Goal: Information Seeking & Learning: Learn about a topic

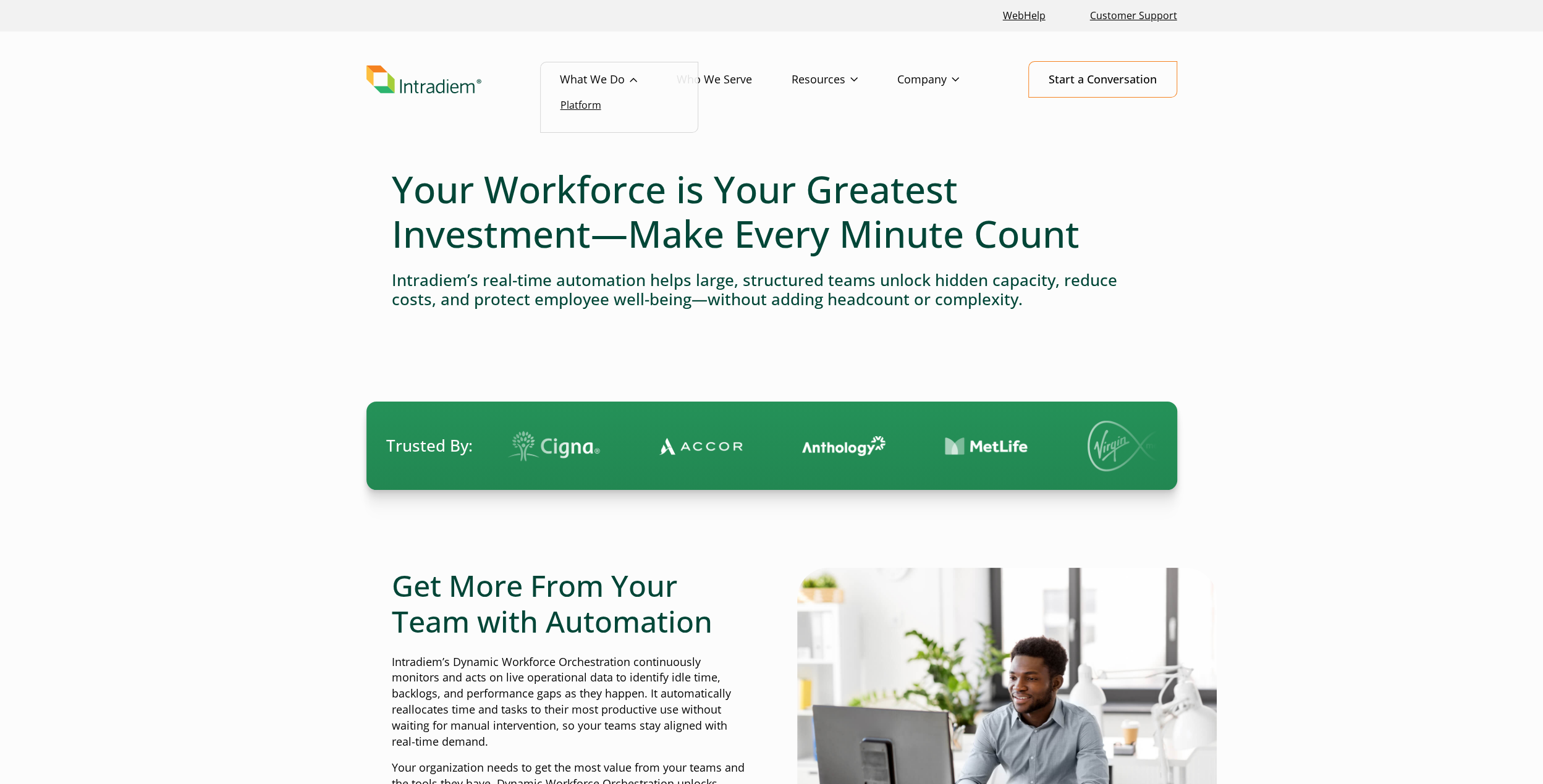
click at [586, 98] on link "Platform" at bounding box center [581, 105] width 41 height 13
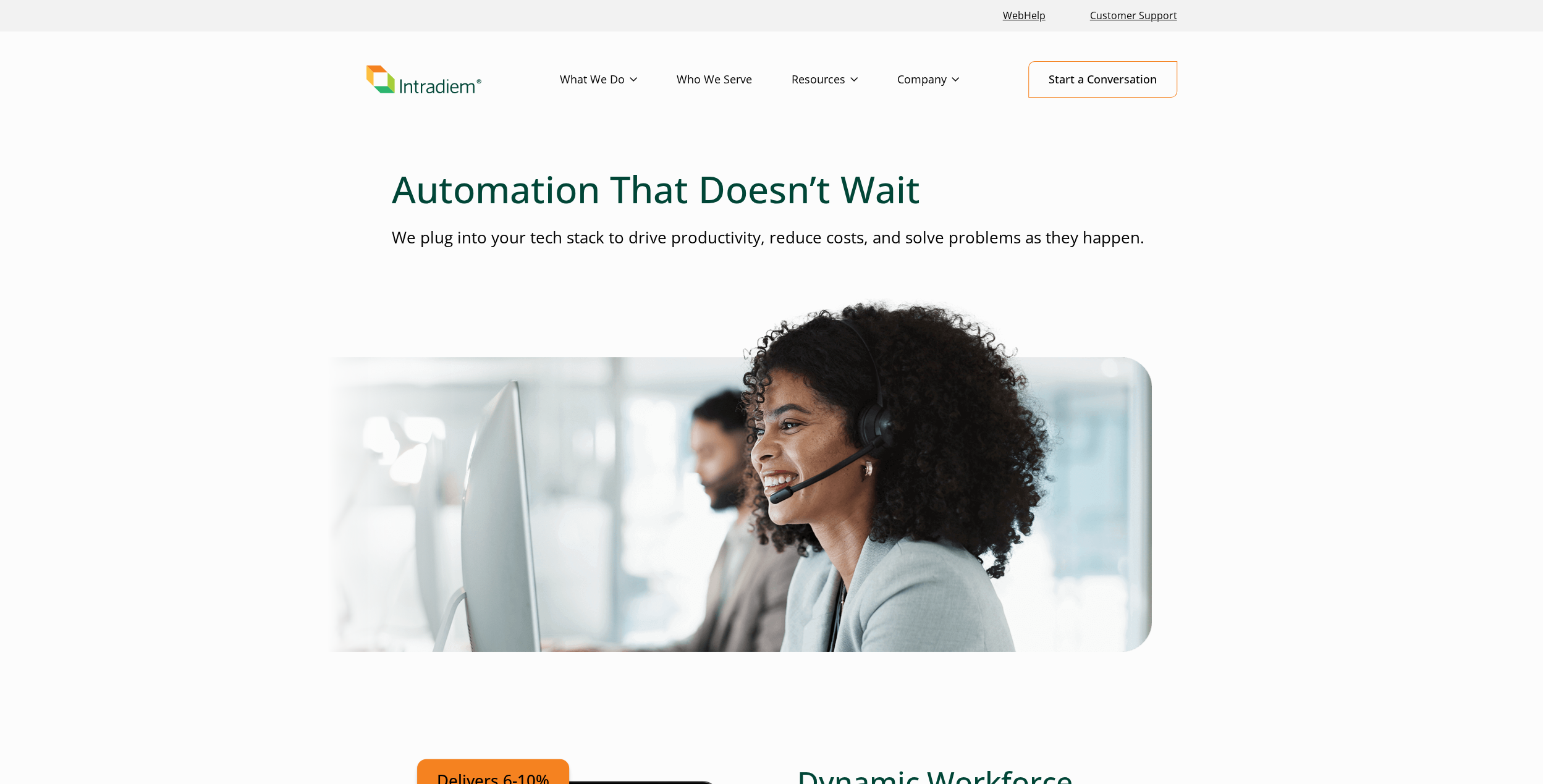
scroll to position [555, 0]
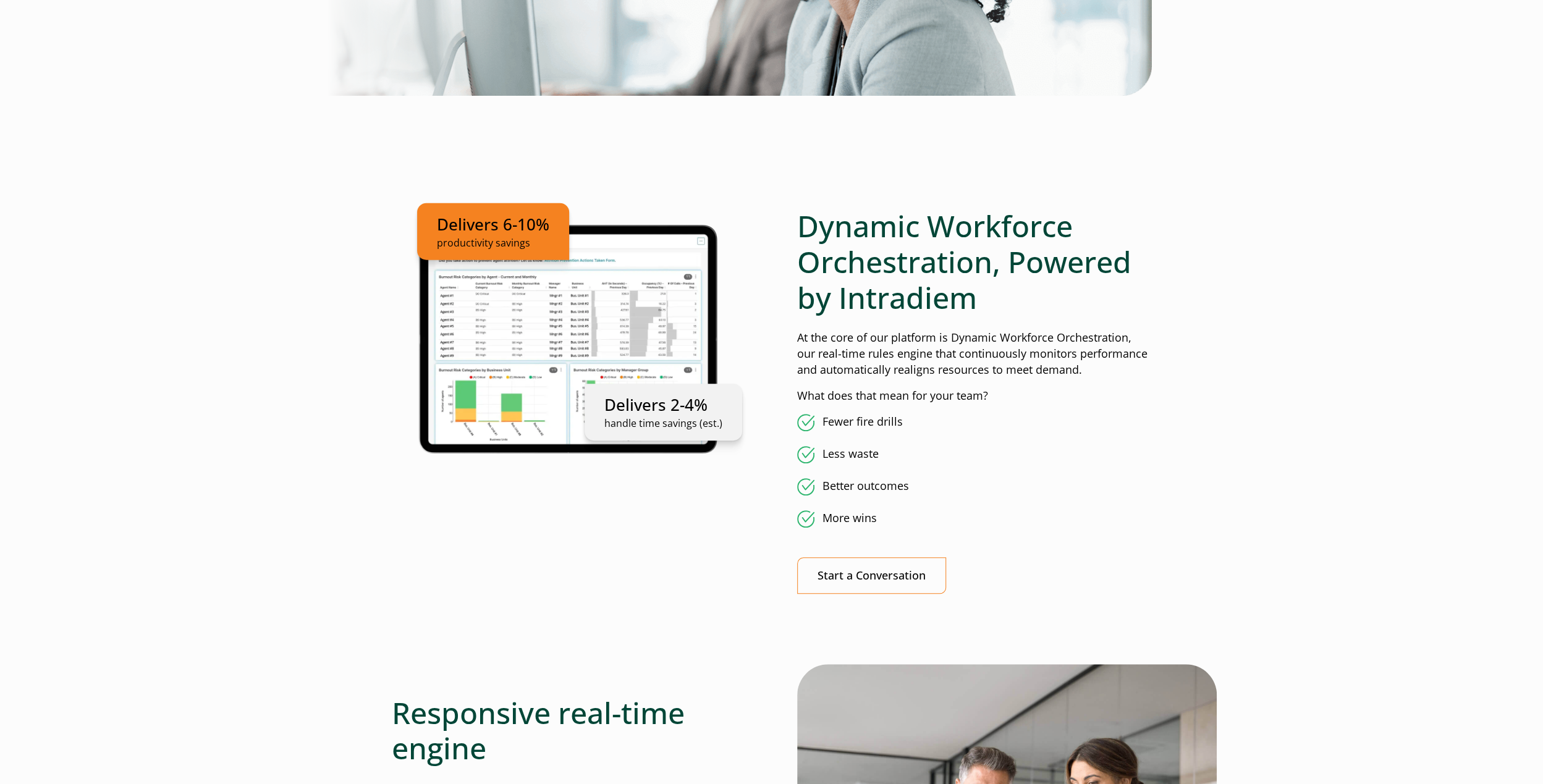
drag, startPoint x: 559, startPoint y: 535, endPoint x: 694, endPoint y: 548, distance: 135.6
click at [560, 535] on div "Delivers 6-10% productivity savings Delivers 2-4% handle time savings (est.)" at bounding box center [568, 410] width 355 height 405
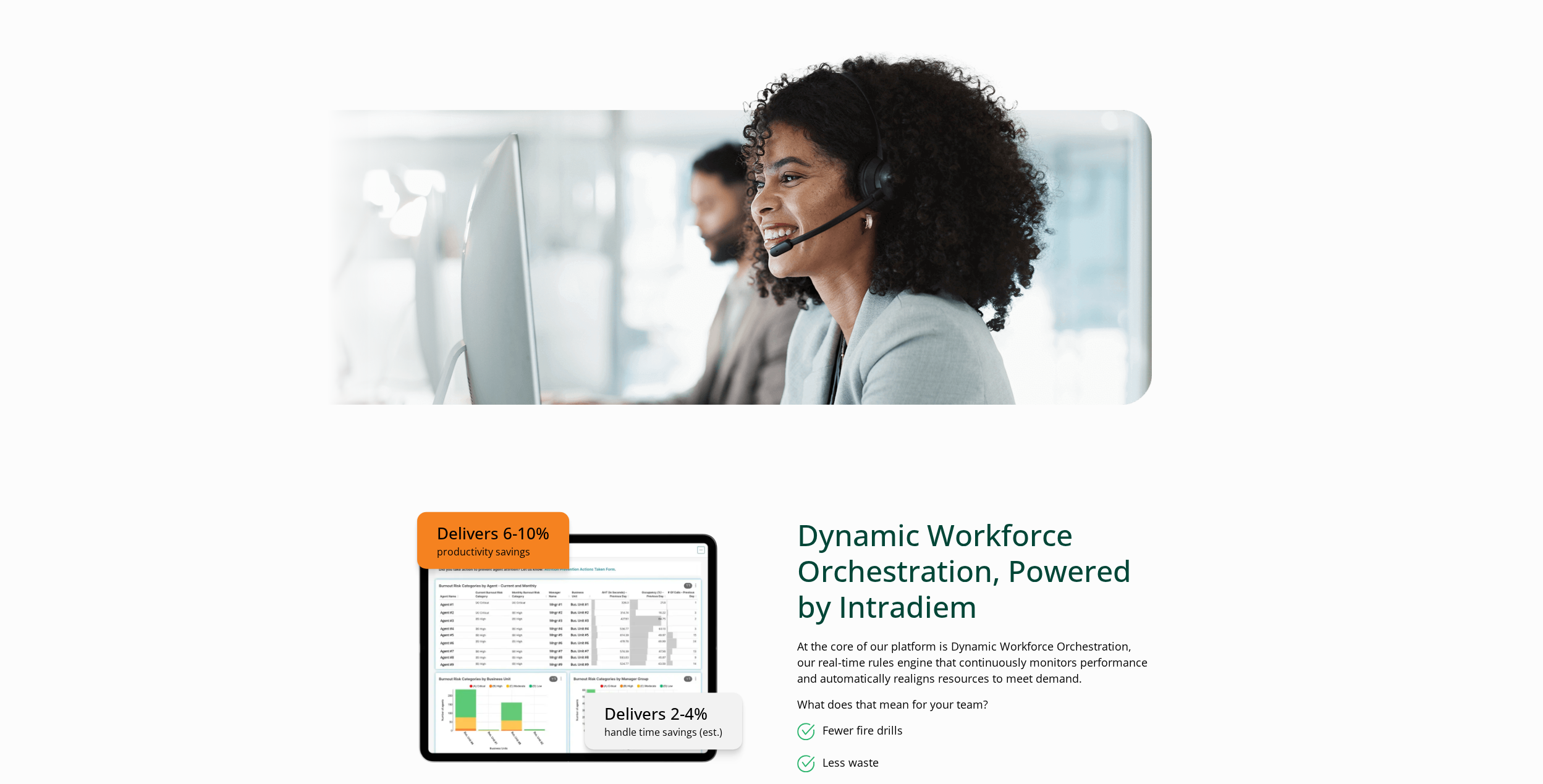
scroll to position [741, 0]
